Goal: Task Accomplishment & Management: Use online tool/utility

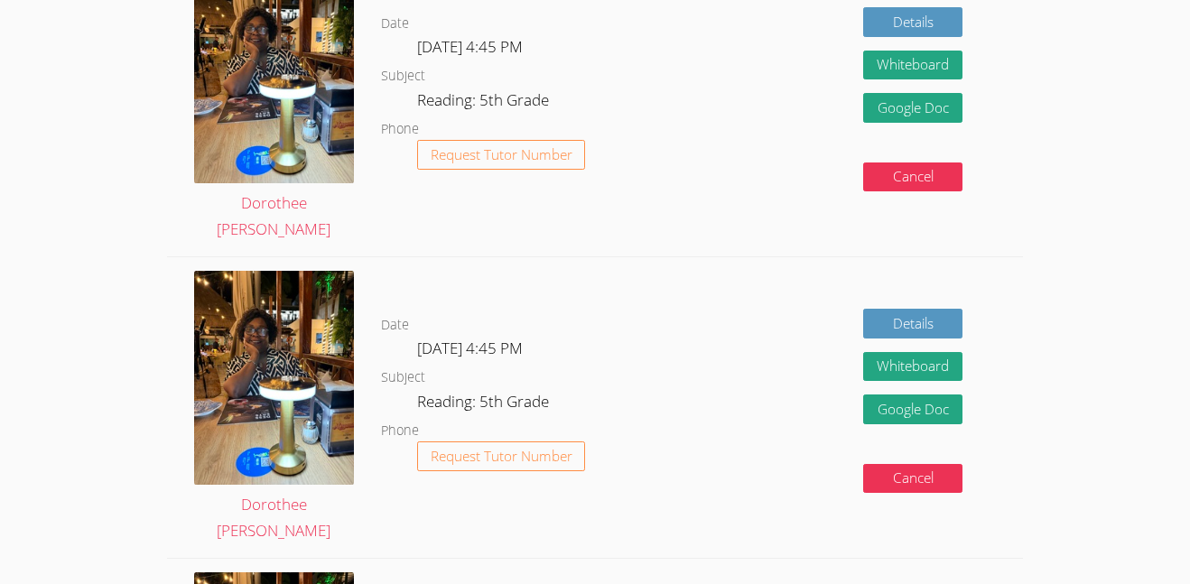
scroll to position [567, 0]
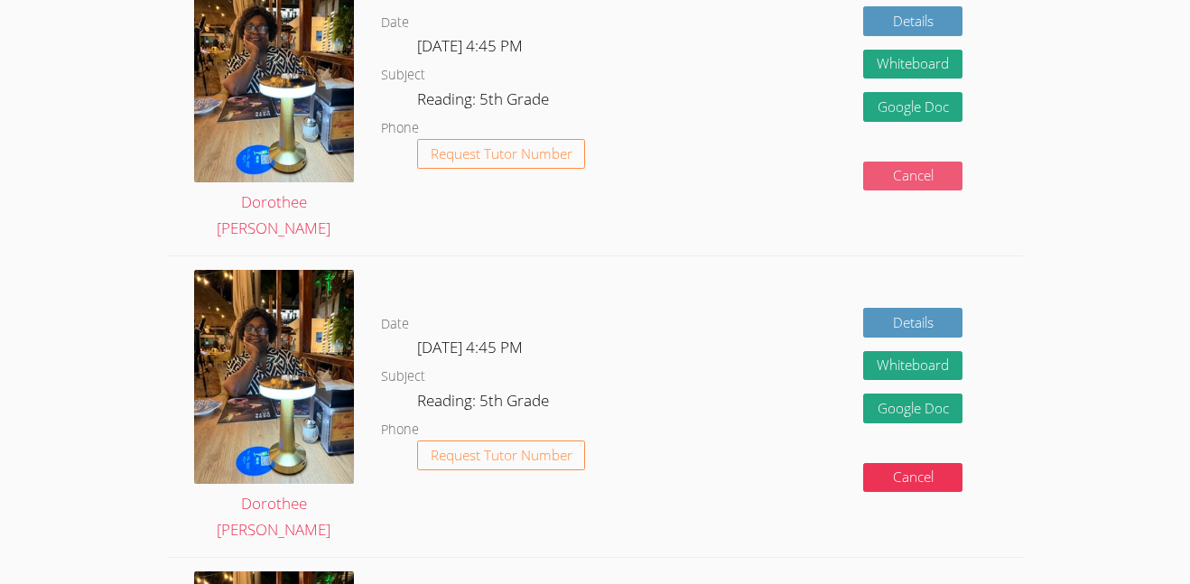
click at [928, 182] on button "Cancel" at bounding box center [912, 177] width 99 height 30
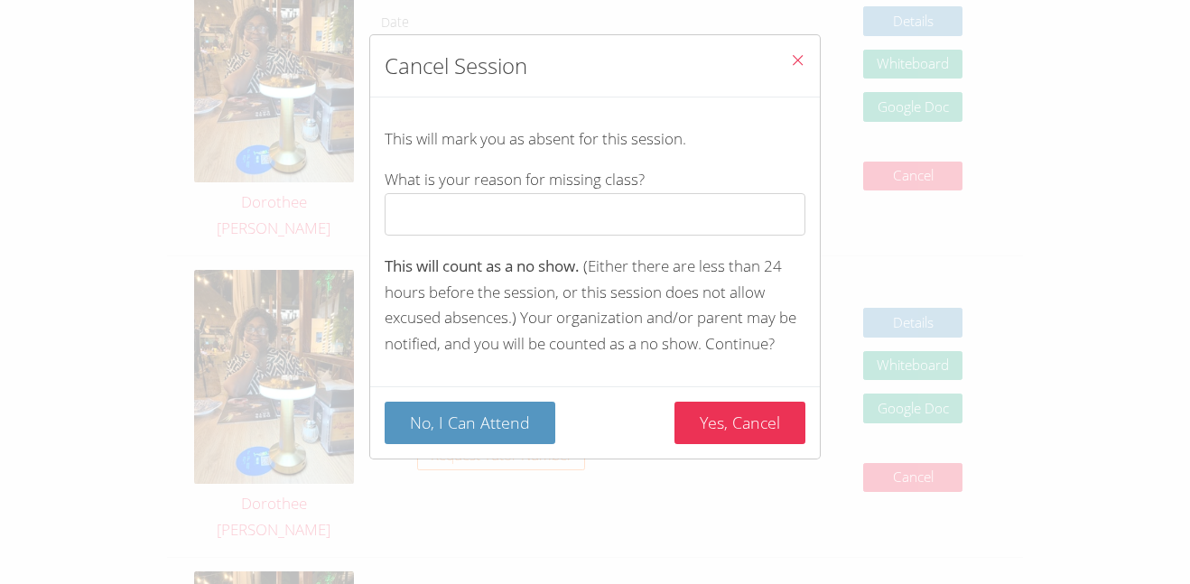
click at [788, 71] on button "Close" at bounding box center [798, 62] width 44 height 55
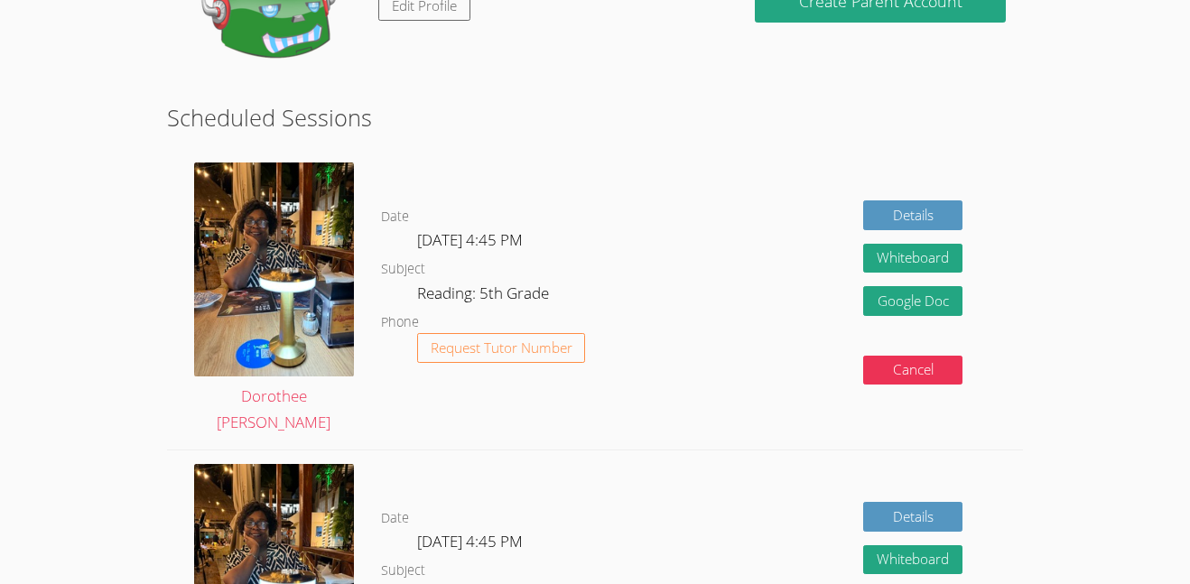
scroll to position [365, 0]
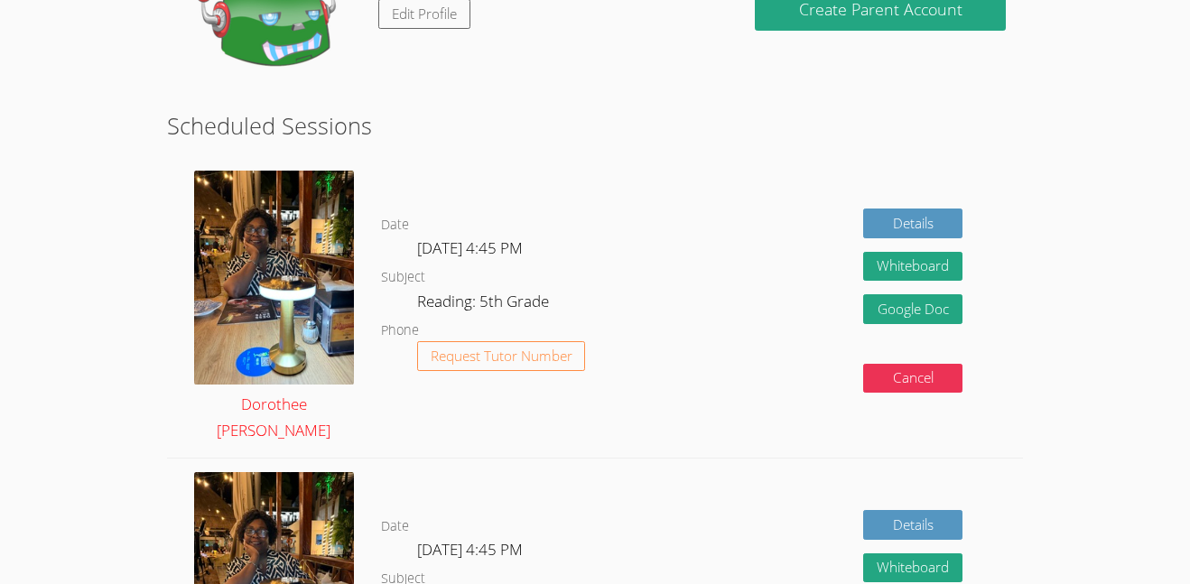
click at [225, 224] on img at bounding box center [274, 277] width 160 height 213
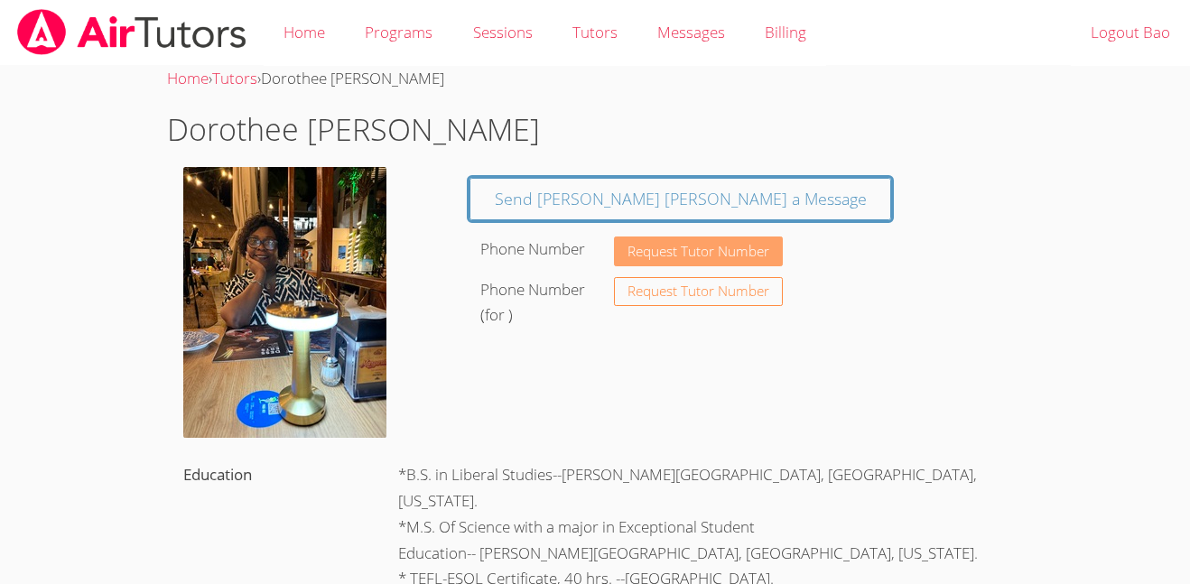
click at [752, 254] on span "Request Tutor Number" at bounding box center [698, 252] width 142 height 14
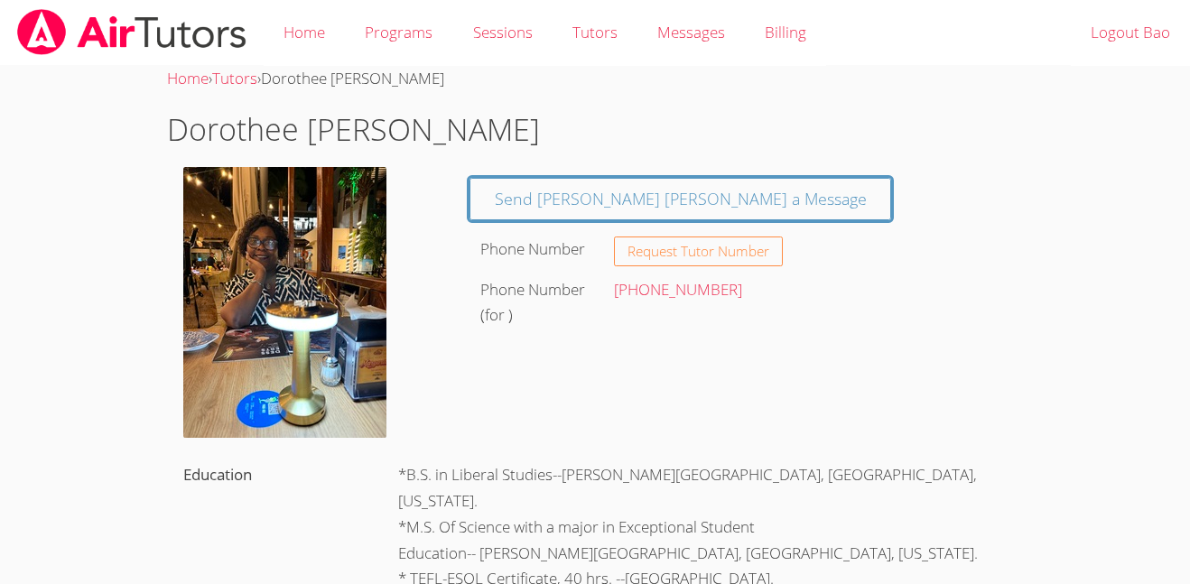
click at [752, 253] on span "Request Tutor Number" at bounding box center [698, 252] width 142 height 14
